Goal: Navigation & Orientation: Find specific page/section

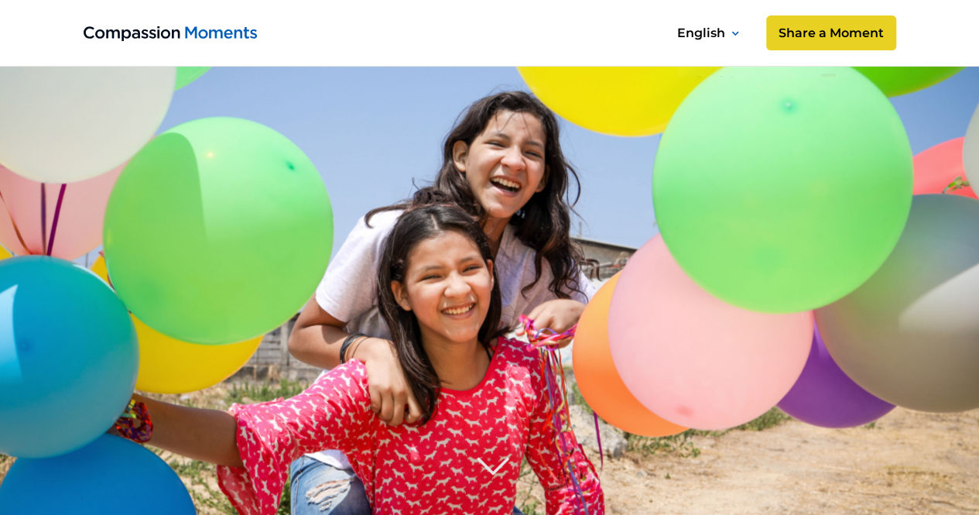
click at [590, 183] on image at bounding box center [490, 368] width 1114 height 742
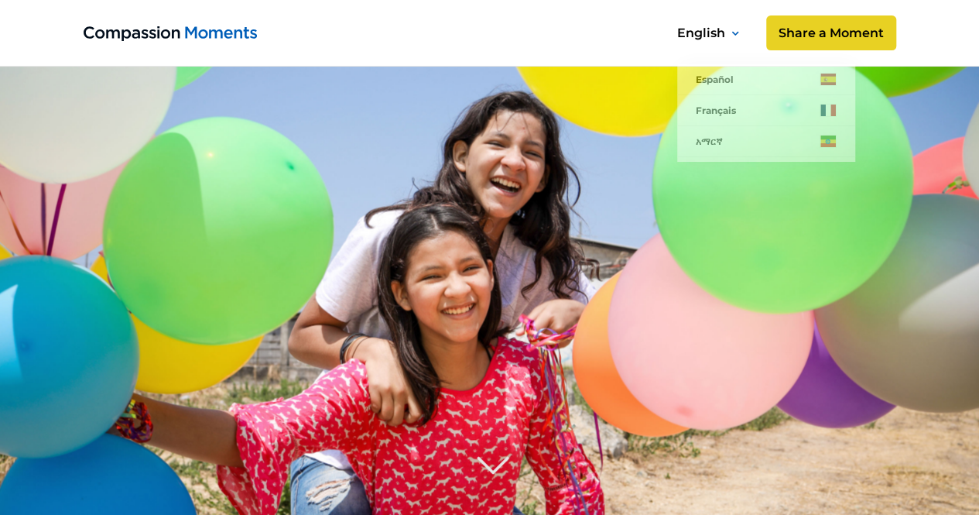
click at [633, 165] on image at bounding box center [490, 368] width 1114 height 742
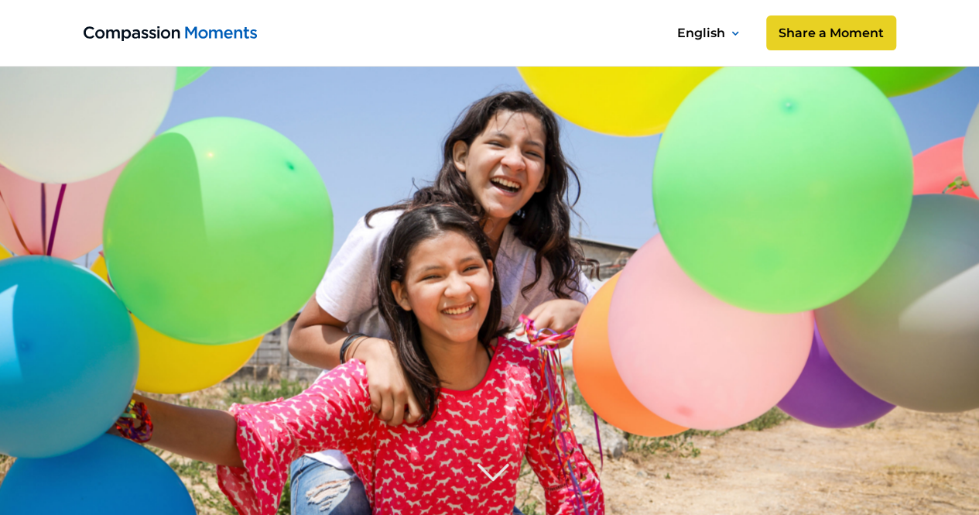
click at [902, 130] on image at bounding box center [490, 368] width 1114 height 742
click at [836, 37] on link "Share a Moment" at bounding box center [830, 33] width 136 height 37
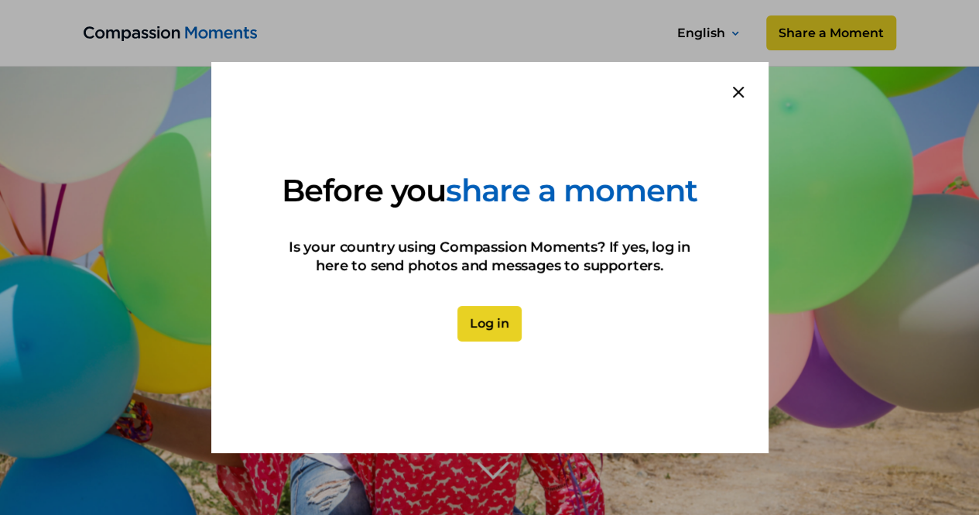
click at [805, 186] on div at bounding box center [489, 257] width 979 height 515
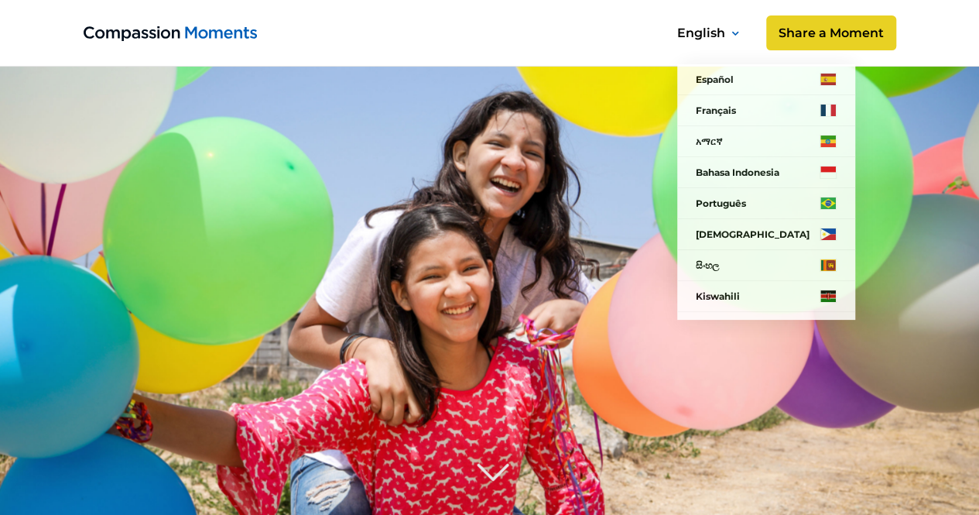
click at [729, 29] on div "English" at bounding box center [709, 33] width 81 height 25
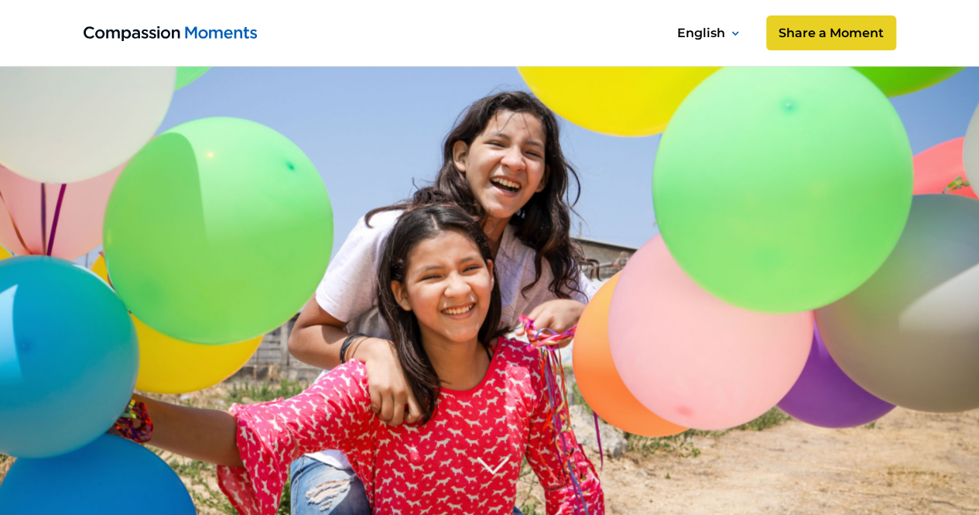
click at [732, 33] on icon at bounding box center [734, 34] width 5 height 2
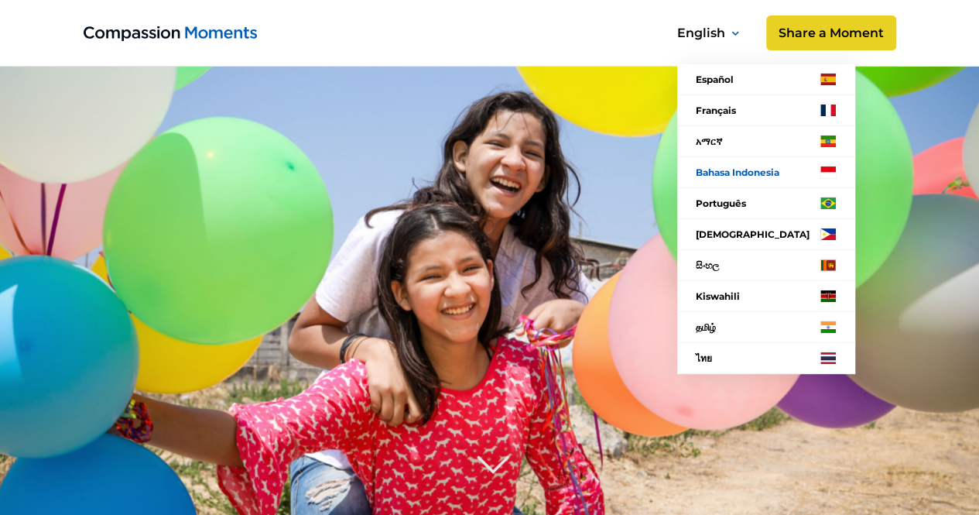
click at [748, 171] on link "Bahasa Indonesia" at bounding box center [766, 172] width 178 height 31
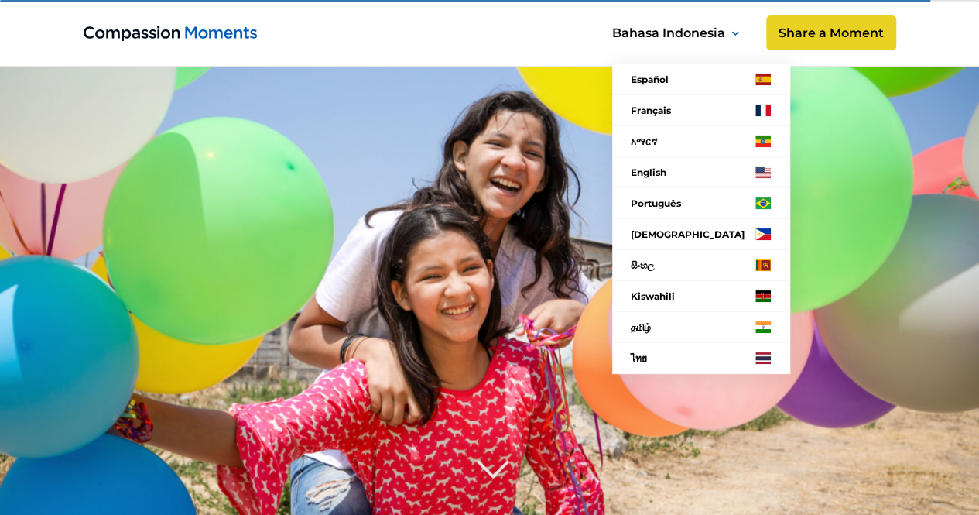
click at [794, 41] on nav "Español Français አማርኛ English Português Filipino සිංහල Kiswahili தமிழ் ไทย Lang…" at bounding box center [697, 197] width 223 height 390
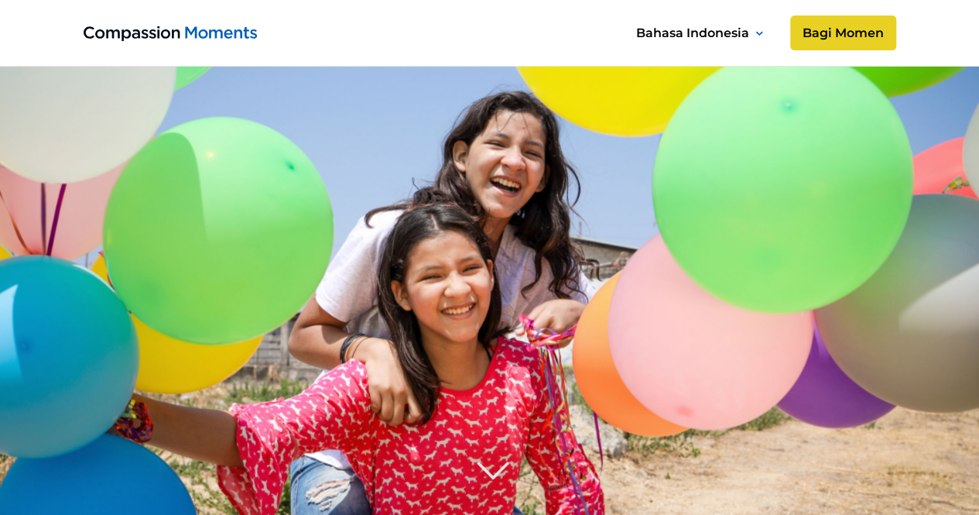
click at [918, 107] on image at bounding box center [490, 368] width 1114 height 742
click at [855, 32] on link "Bagi Momen" at bounding box center [842, 33] width 111 height 37
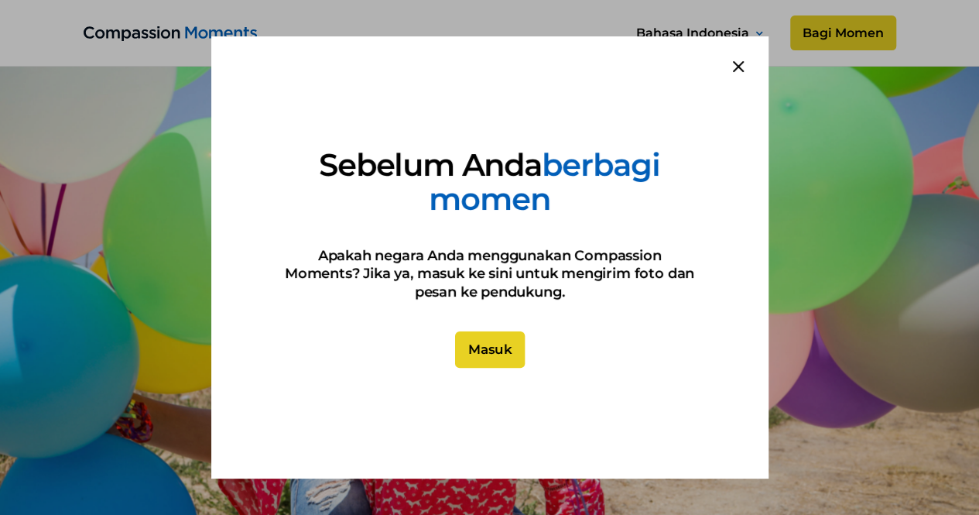
click at [498, 351] on link "Masuk" at bounding box center [489, 349] width 70 height 37
